Goal: Find specific page/section: Find specific page/section

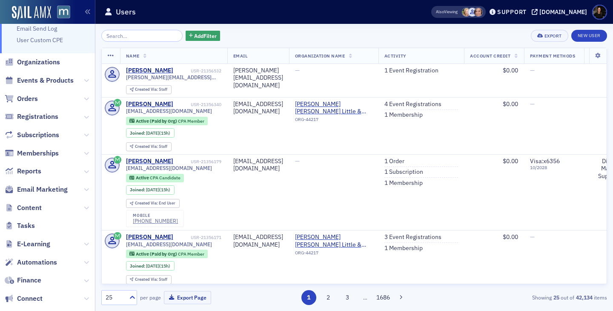
scroll to position [40, 0]
click at [30, 170] on span "Reports" at bounding box center [29, 170] width 24 height 9
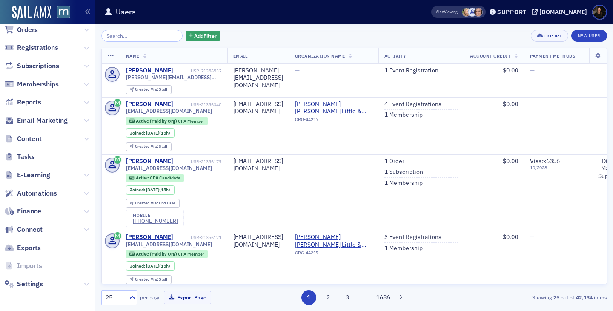
scroll to position [100, 0]
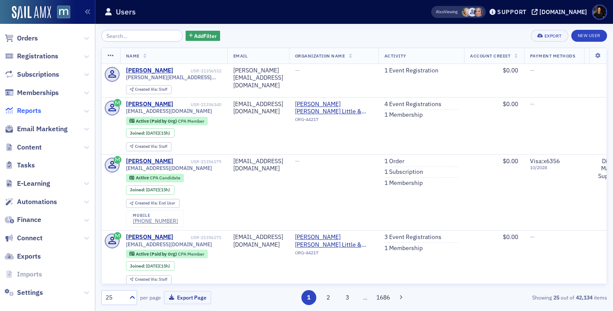
click at [36, 109] on span "Reports" at bounding box center [29, 110] width 24 height 9
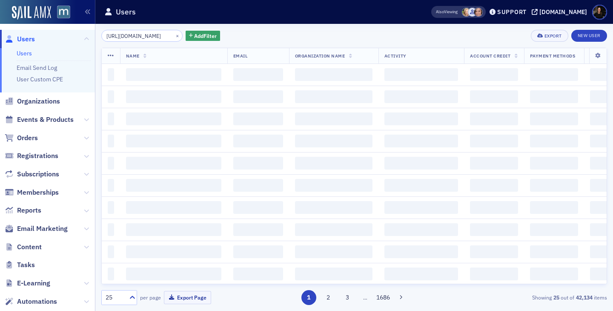
scroll to position [0, 45]
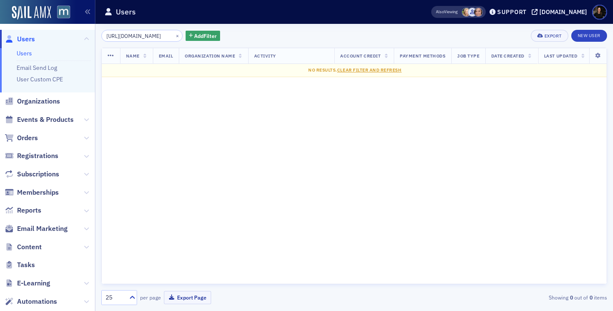
click at [123, 38] on input "[URL][DOMAIN_NAME]" at bounding box center [141, 36] width 81 height 12
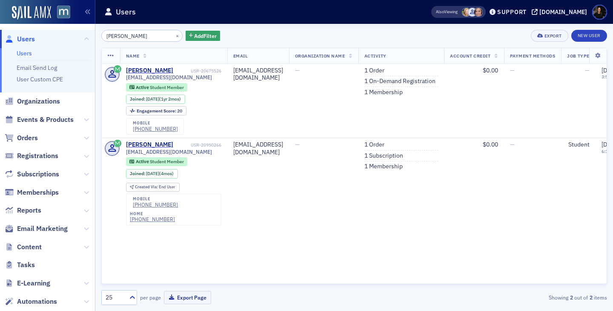
type input "[PERSON_NAME]"
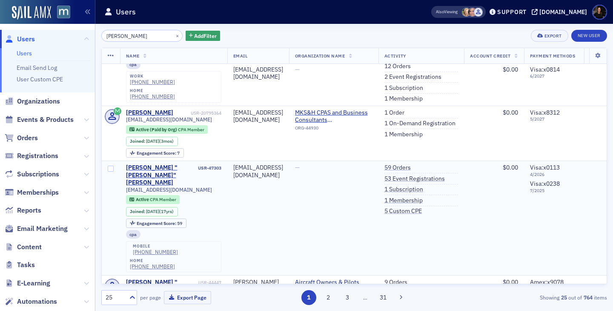
scroll to position [41, 0]
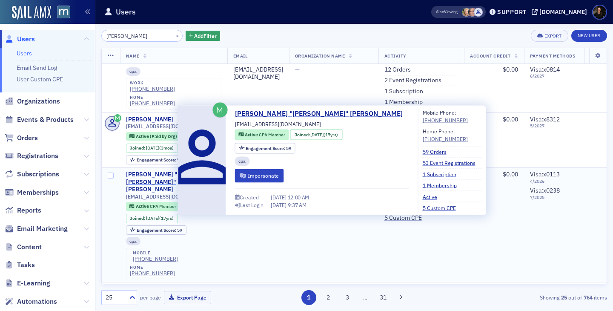
type input "james miller"
click at [162, 171] on div "[PERSON_NAME] "[PERSON_NAME]" [PERSON_NAME]" at bounding box center [161, 182] width 71 height 23
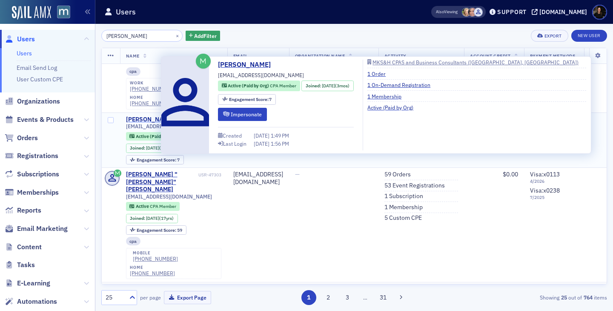
click at [145, 116] on div "James Miller" at bounding box center [149, 120] width 47 height 8
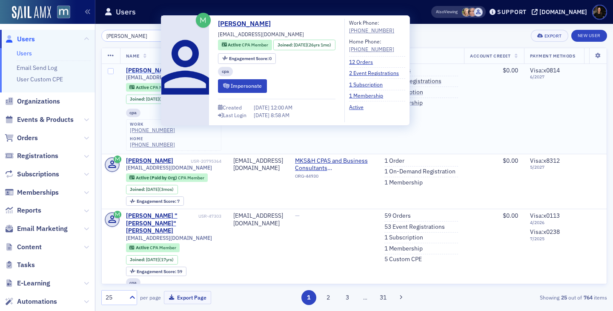
click at [144, 69] on div "[PERSON_NAME]" at bounding box center [149, 71] width 47 height 8
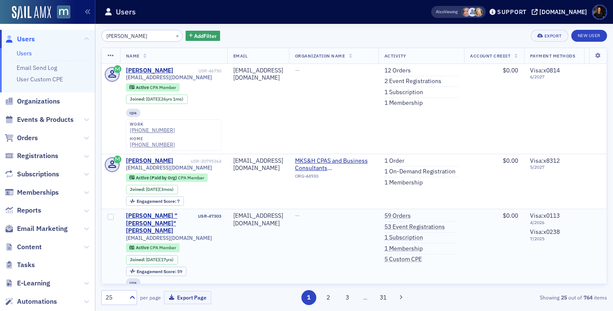
scroll to position [2, 0]
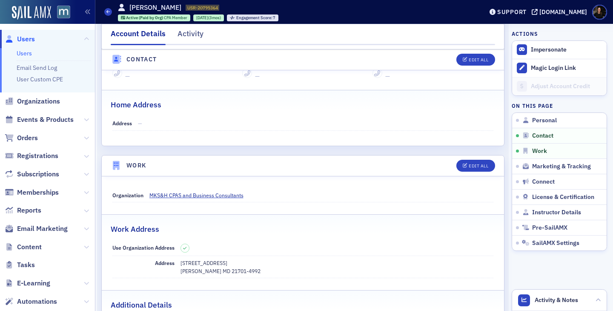
scroll to position [393, 0]
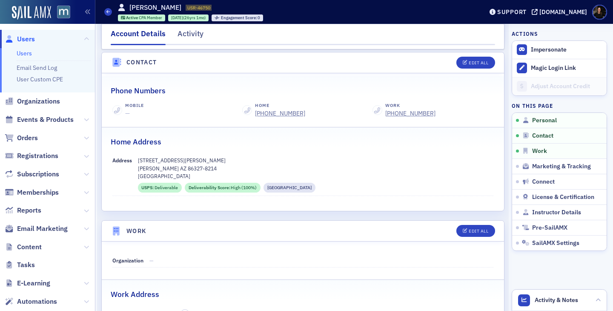
scroll to position [348, 0]
